Goal: Find contact information: Find contact information

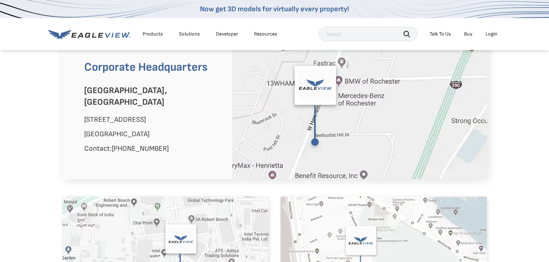
scroll to position [435, 0]
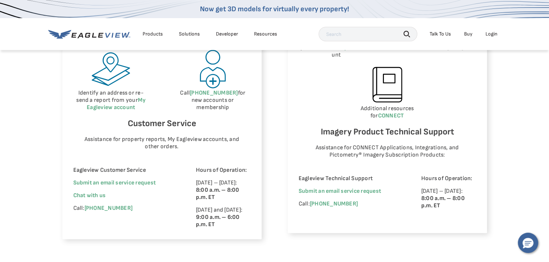
scroll to position [435, 0]
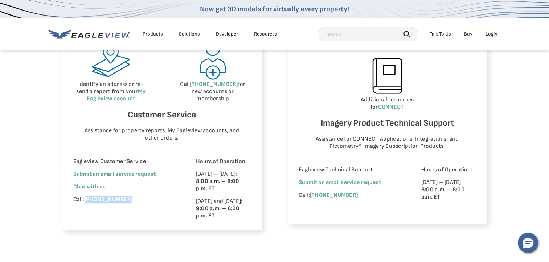
drag, startPoint x: 131, startPoint y: 201, endPoint x: 86, endPoint y: 204, distance: 45.5
click at [86, 204] on div "Eagleview Customer Service Submit an email service request We're improving your…" at bounding box center [124, 189] width 103 height 62
copy link "[PHONE_NUMBER]"
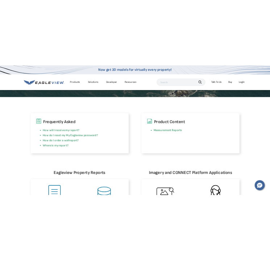
scroll to position [0, 0]
